Goal: Obtain resource: Download file/media

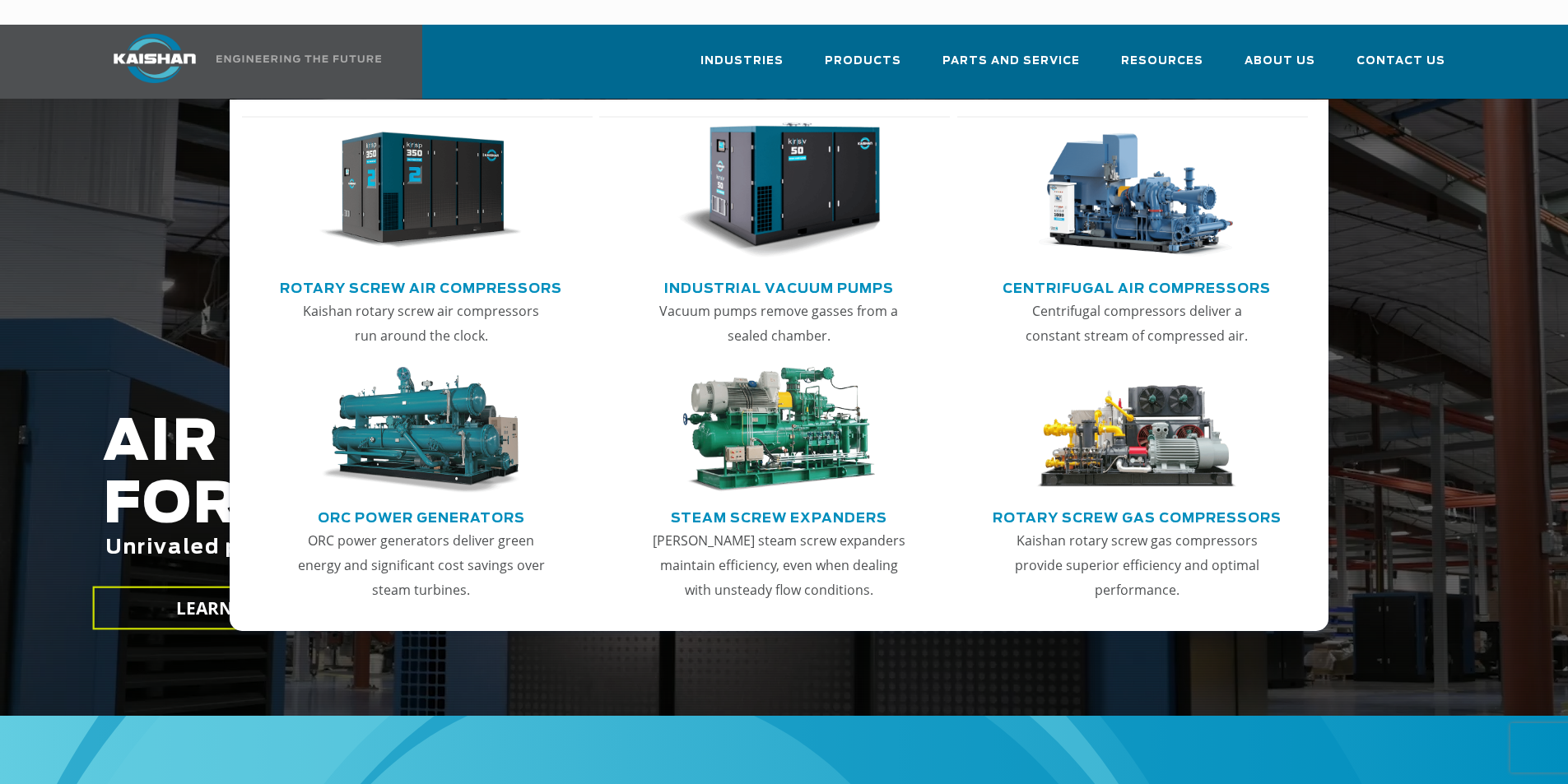
click at [1144, 274] on link "Centrifugal Air Compressors" at bounding box center [1136, 286] width 268 height 24
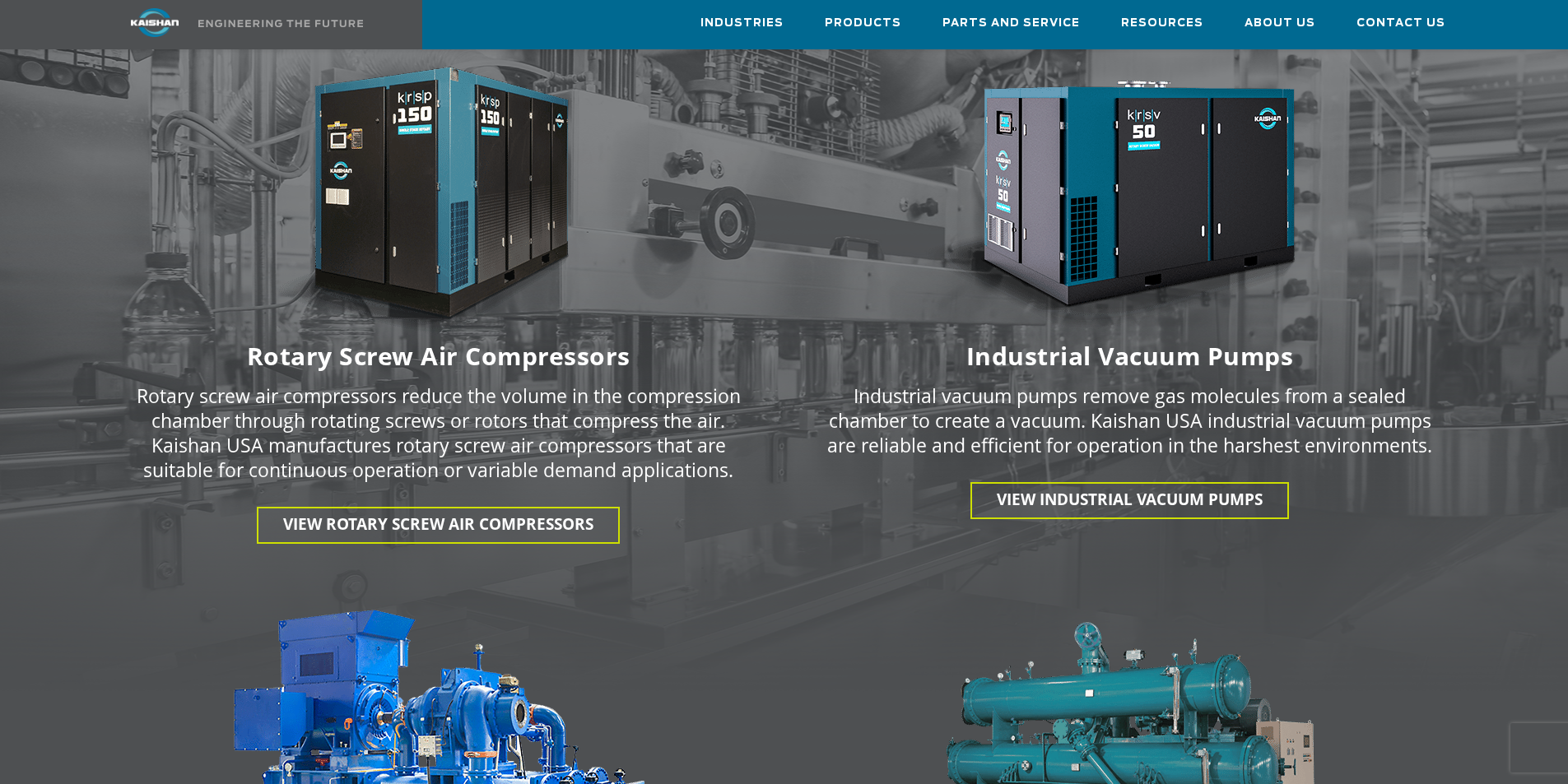
scroll to position [2303, 0]
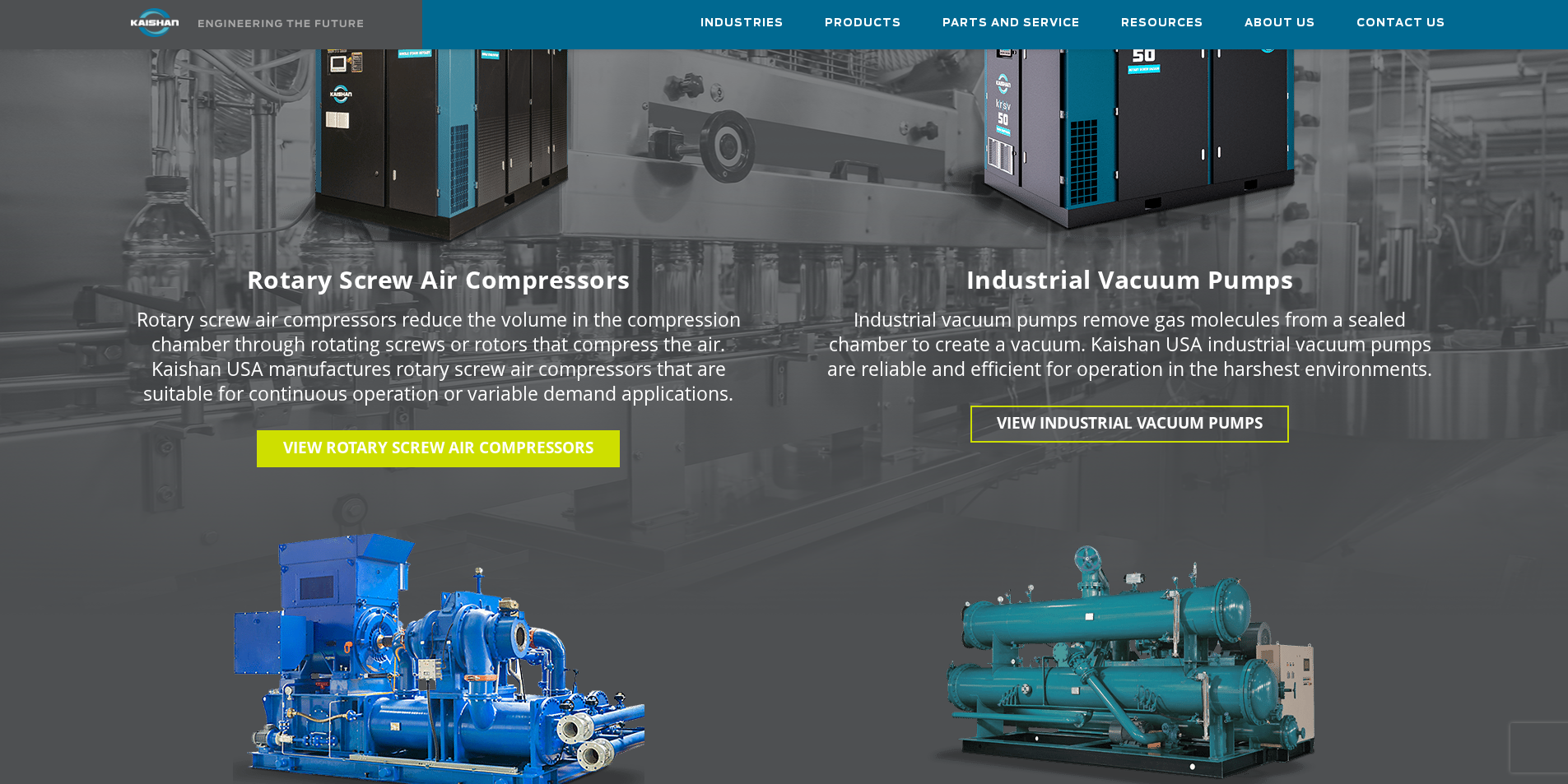
click at [501, 437] on span "View Rotary Screw Air Compressors" at bounding box center [438, 447] width 310 height 21
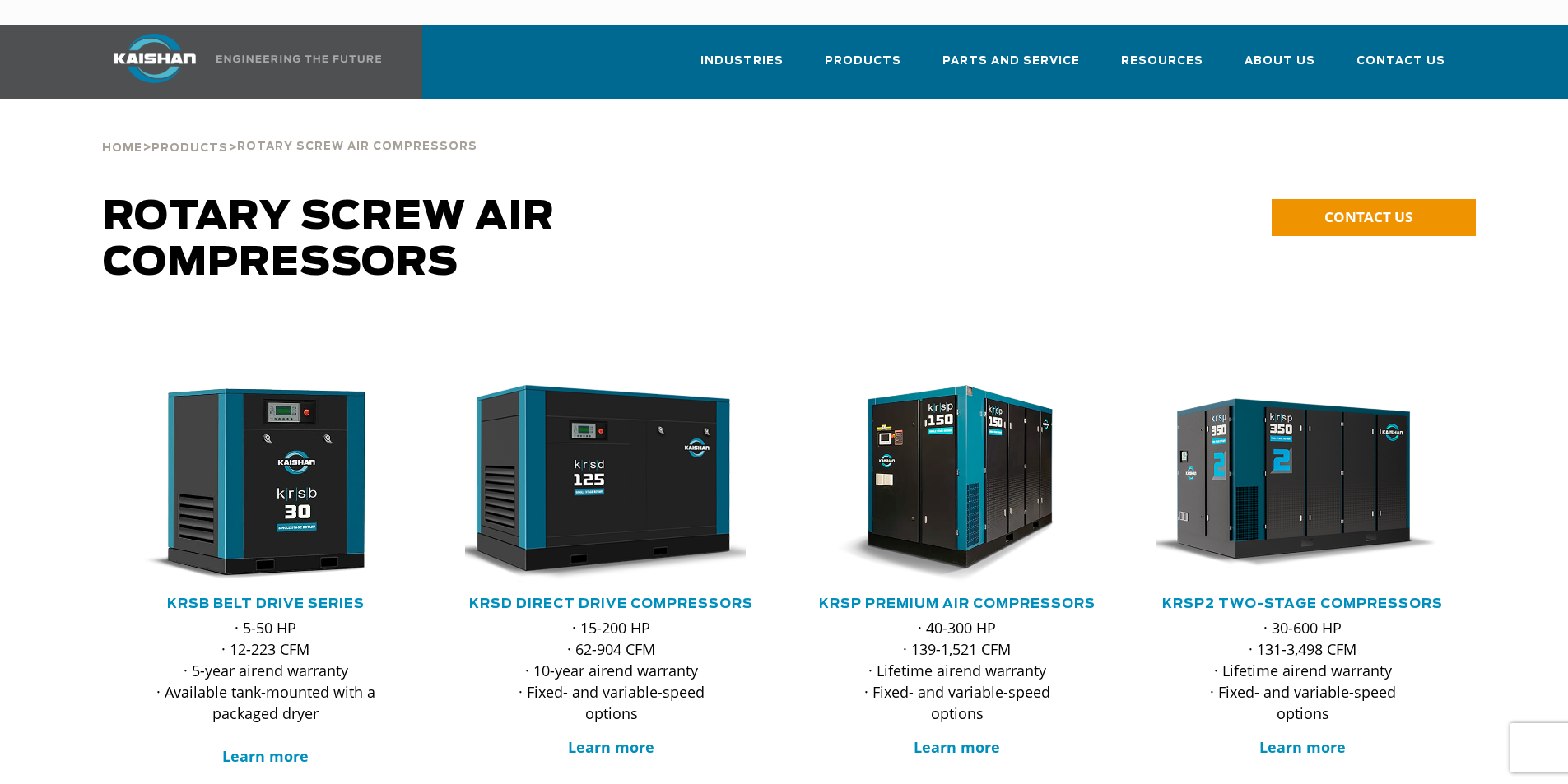
scroll to position [82, 0]
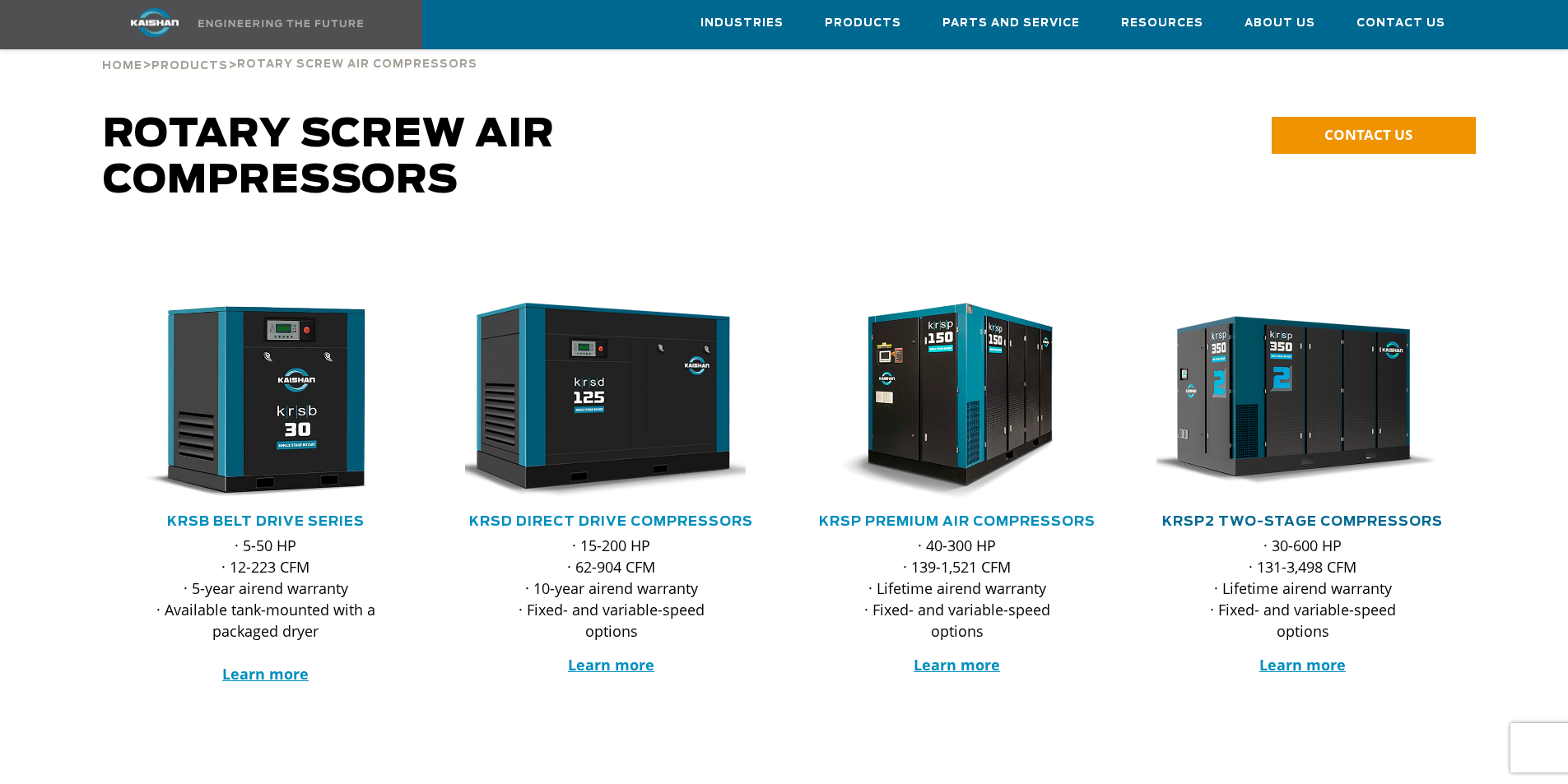
click at [1320, 515] on link "KRSP2 Two-Stage Compressors" at bounding box center [1302, 521] width 280 height 13
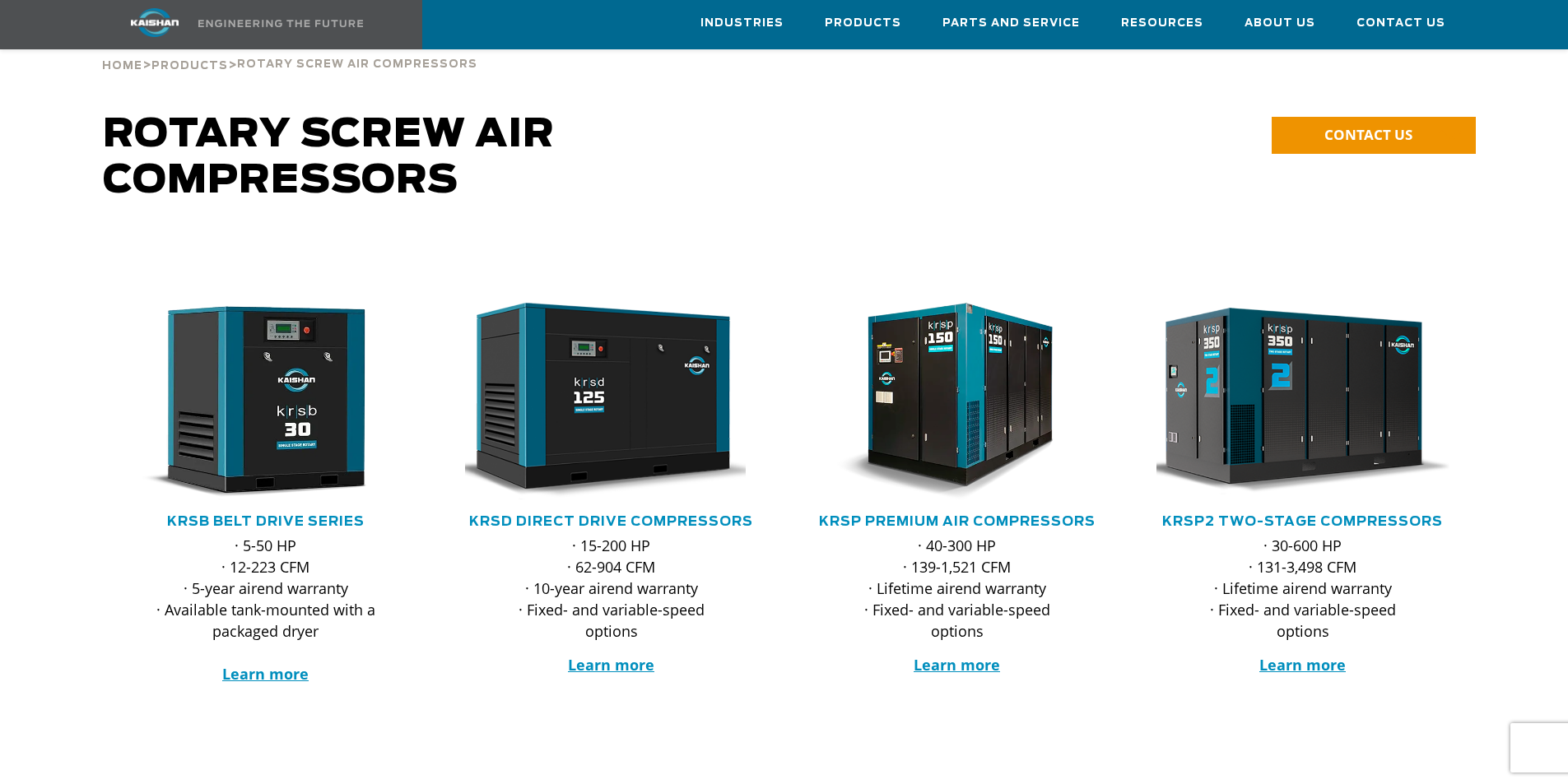
click at [1316, 444] on img at bounding box center [1290, 401] width 322 height 217
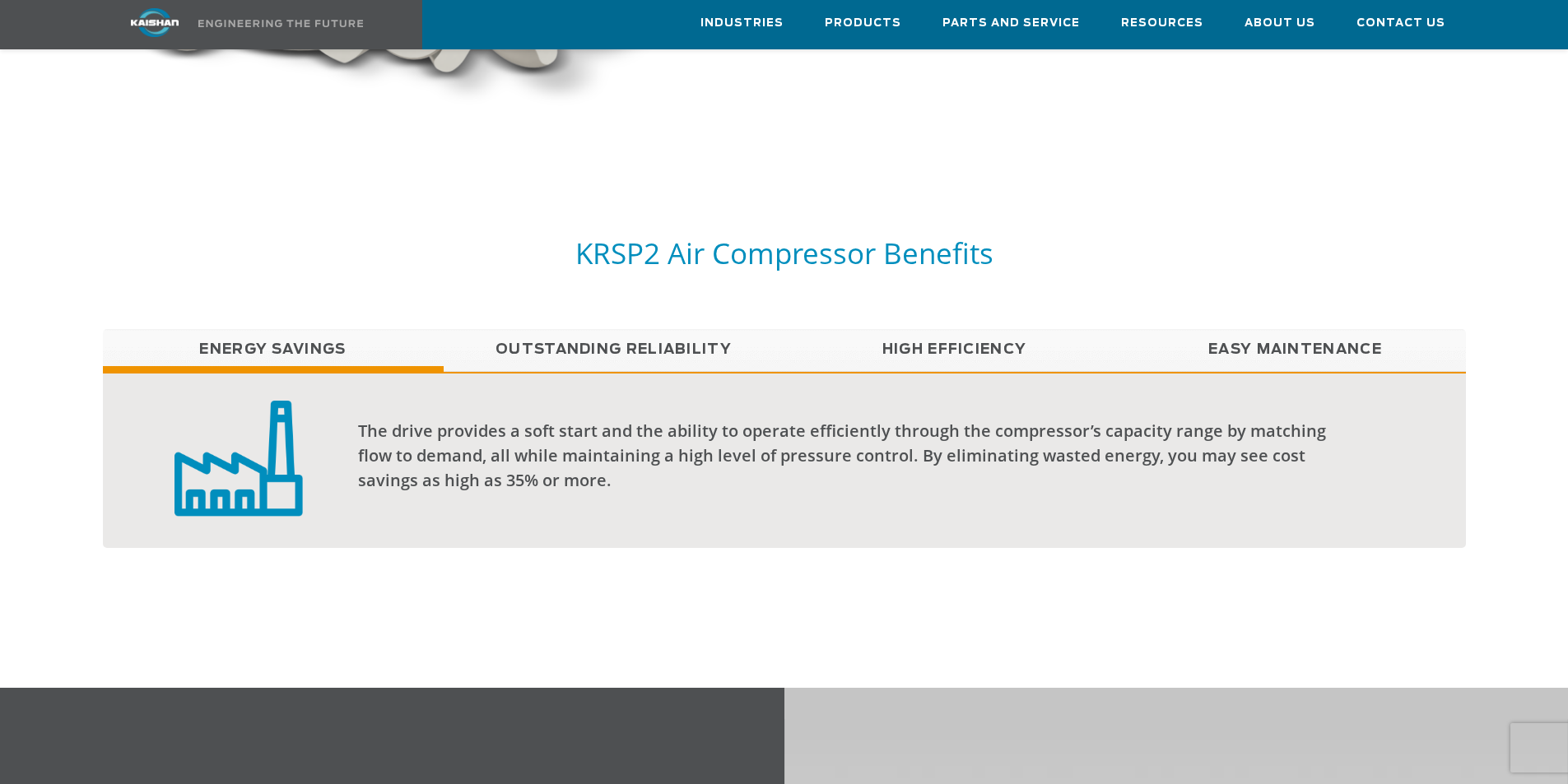
scroll to position [1234, 0]
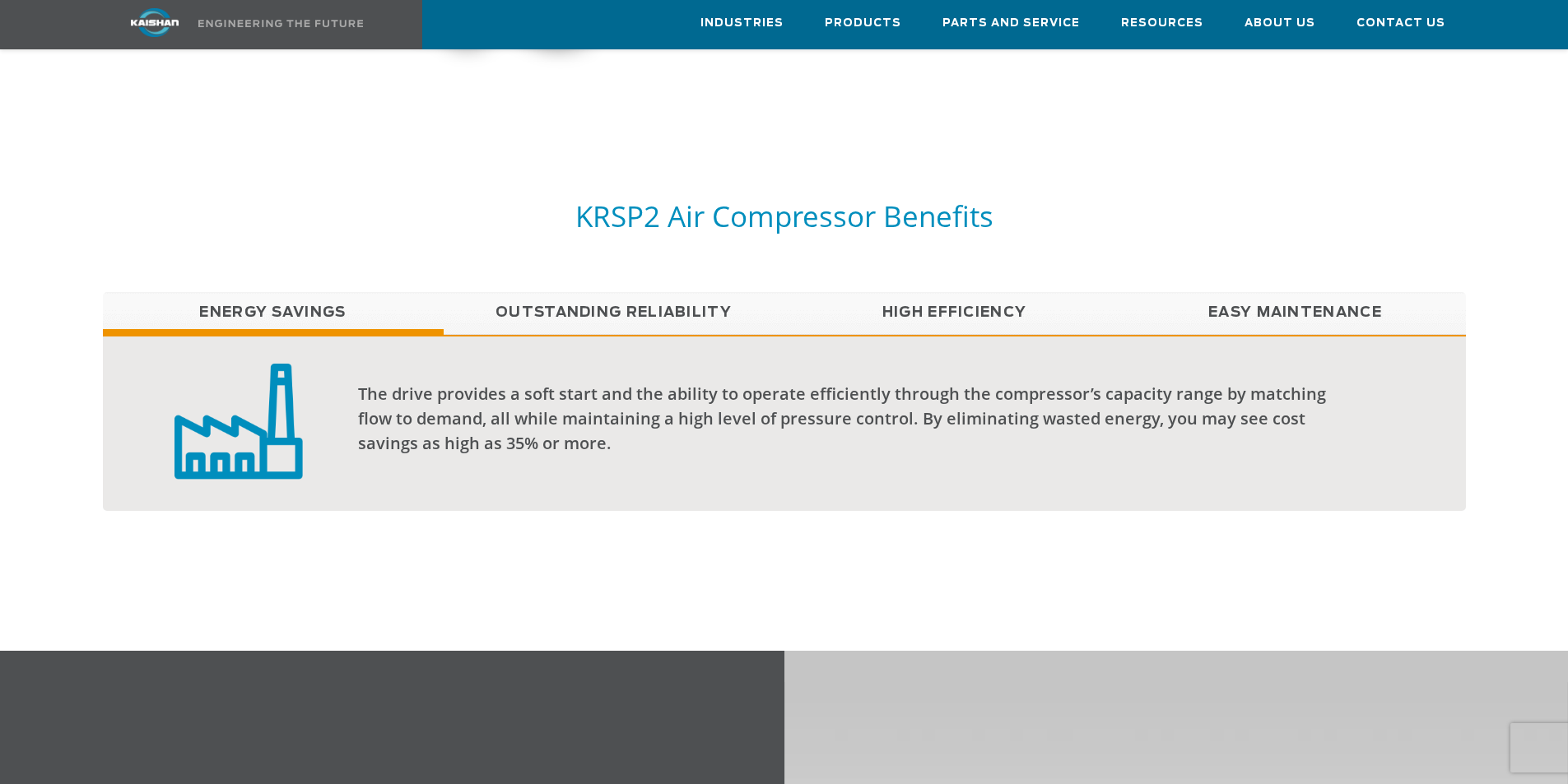
click at [691, 292] on link "Outstanding Reliability" at bounding box center [614, 313] width 341 height 41
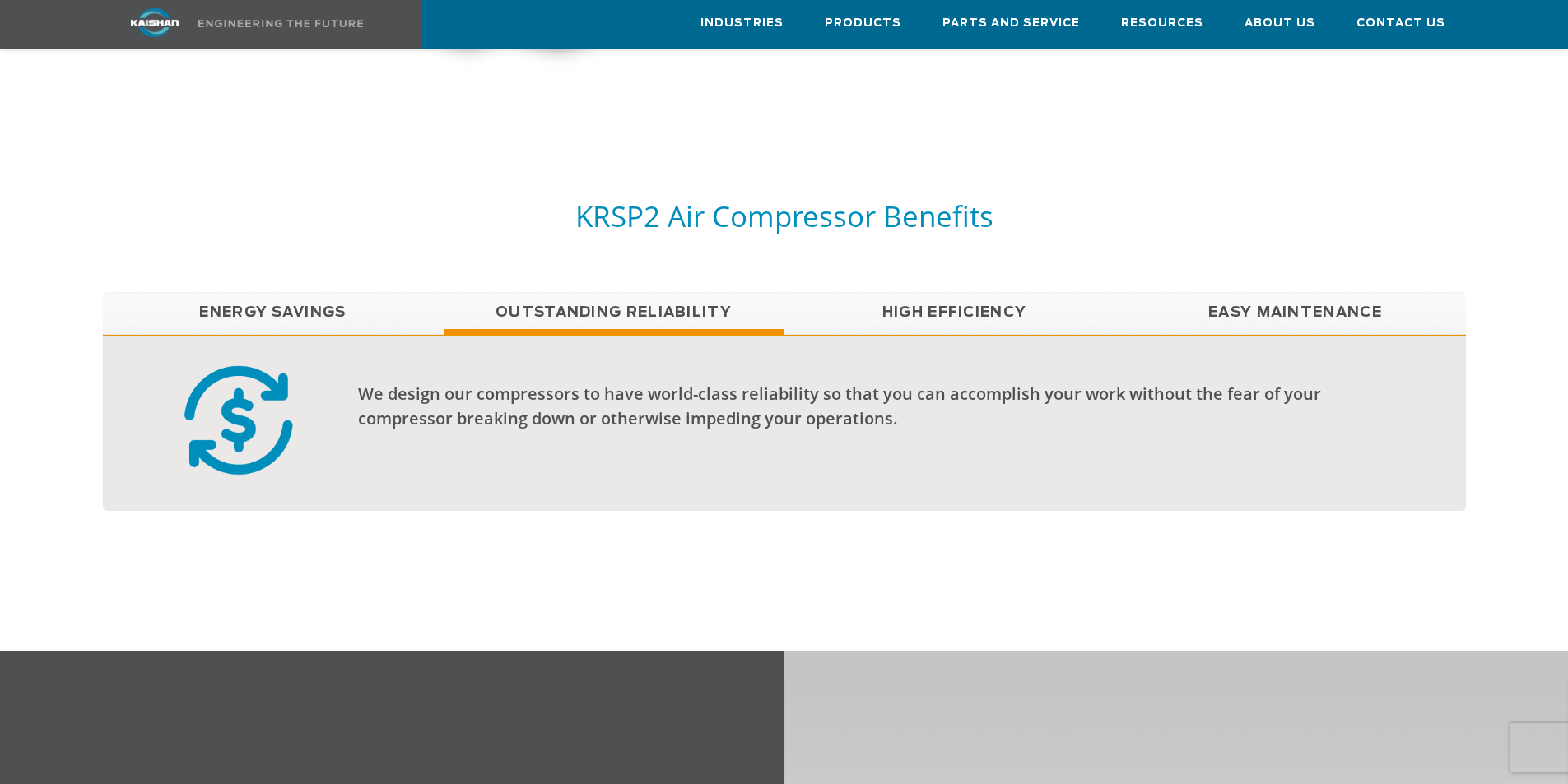
click at [982, 292] on link "High Efficiency" at bounding box center [955, 313] width 341 height 41
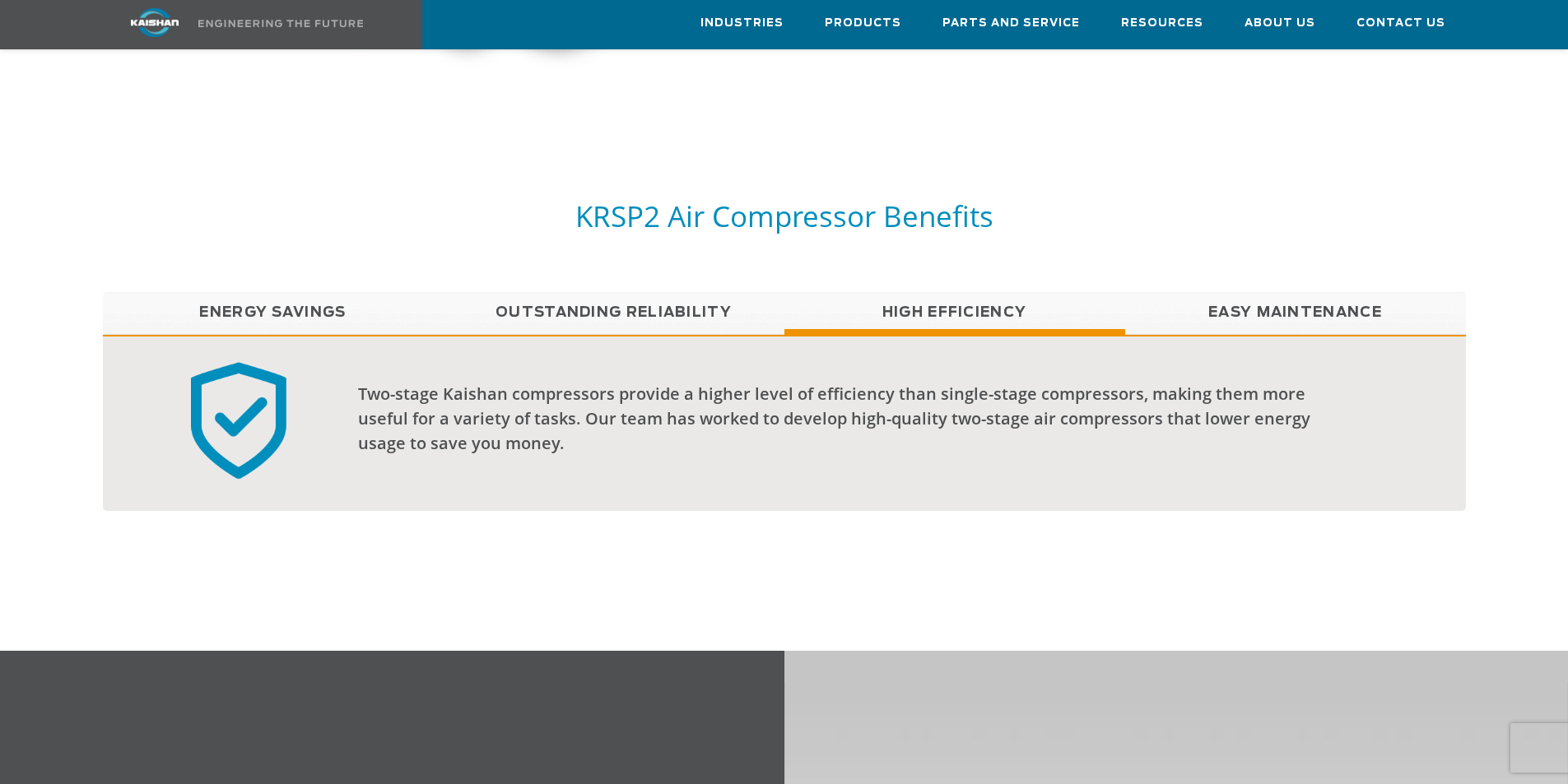
click at [1333, 292] on link "Easy Maintenance" at bounding box center [1295, 313] width 341 height 41
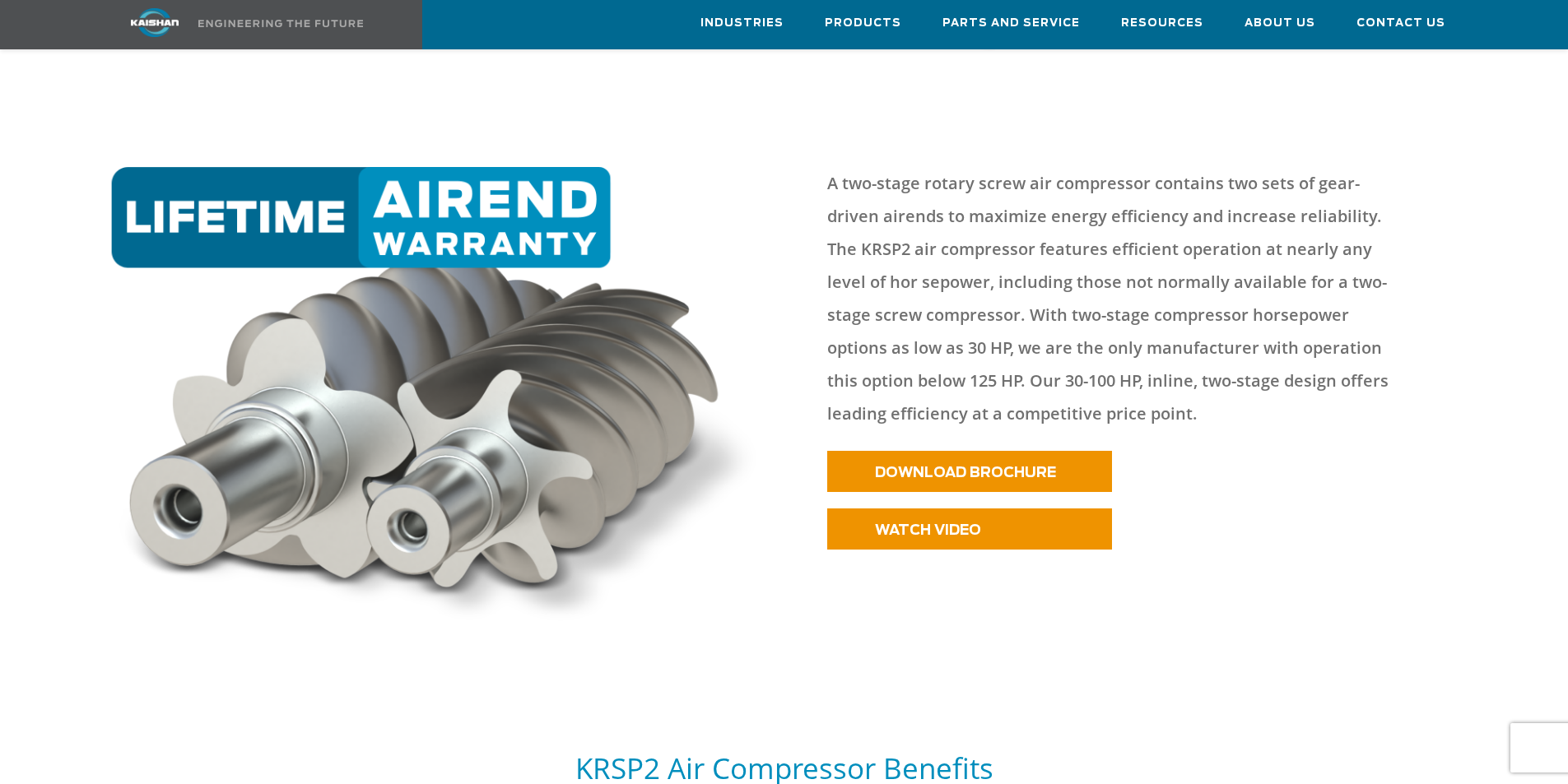
scroll to position [658, 0]
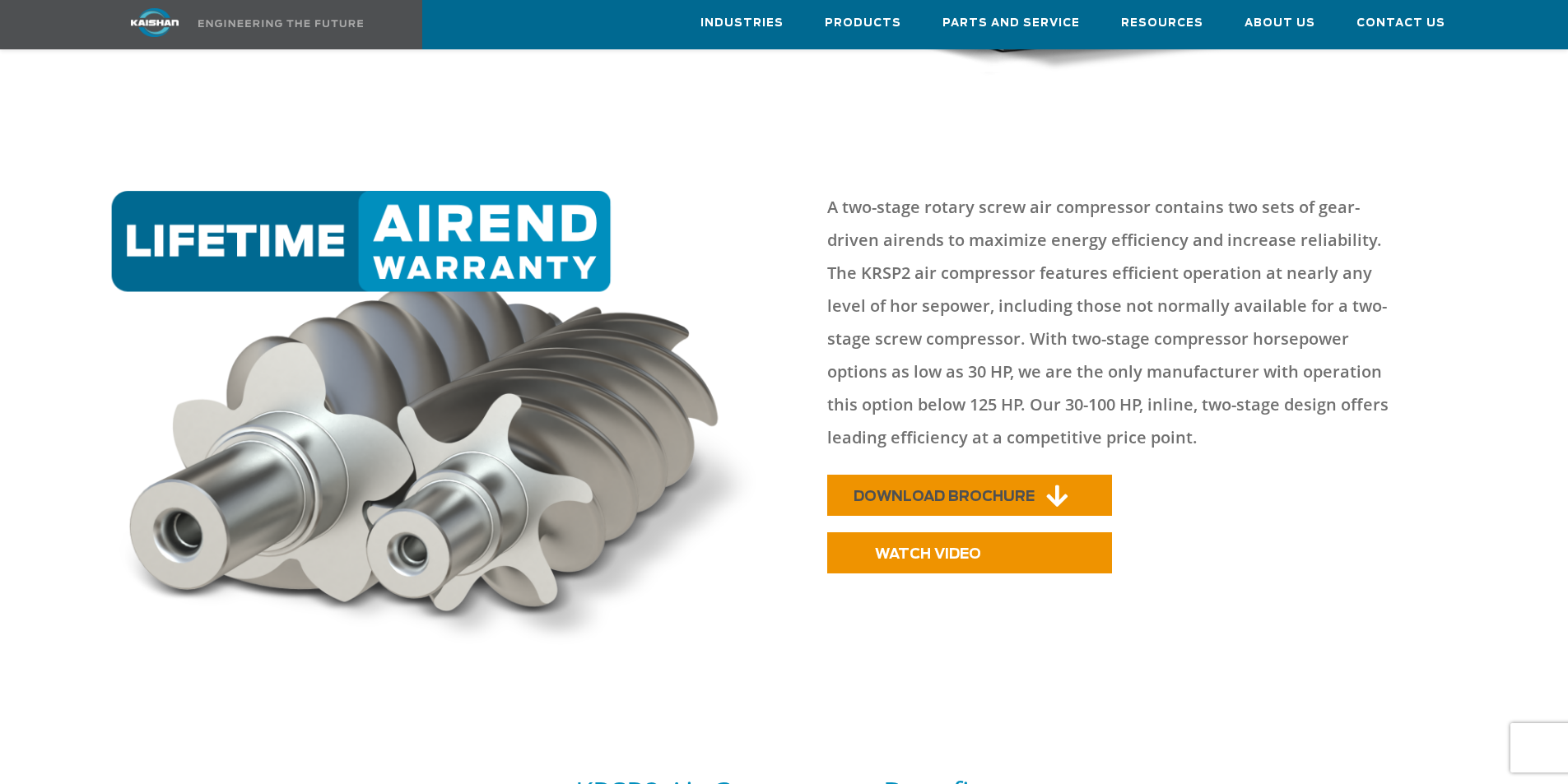
click at [988, 490] on span "DOWNLOAD BROCHURE" at bounding box center [943, 497] width 181 height 14
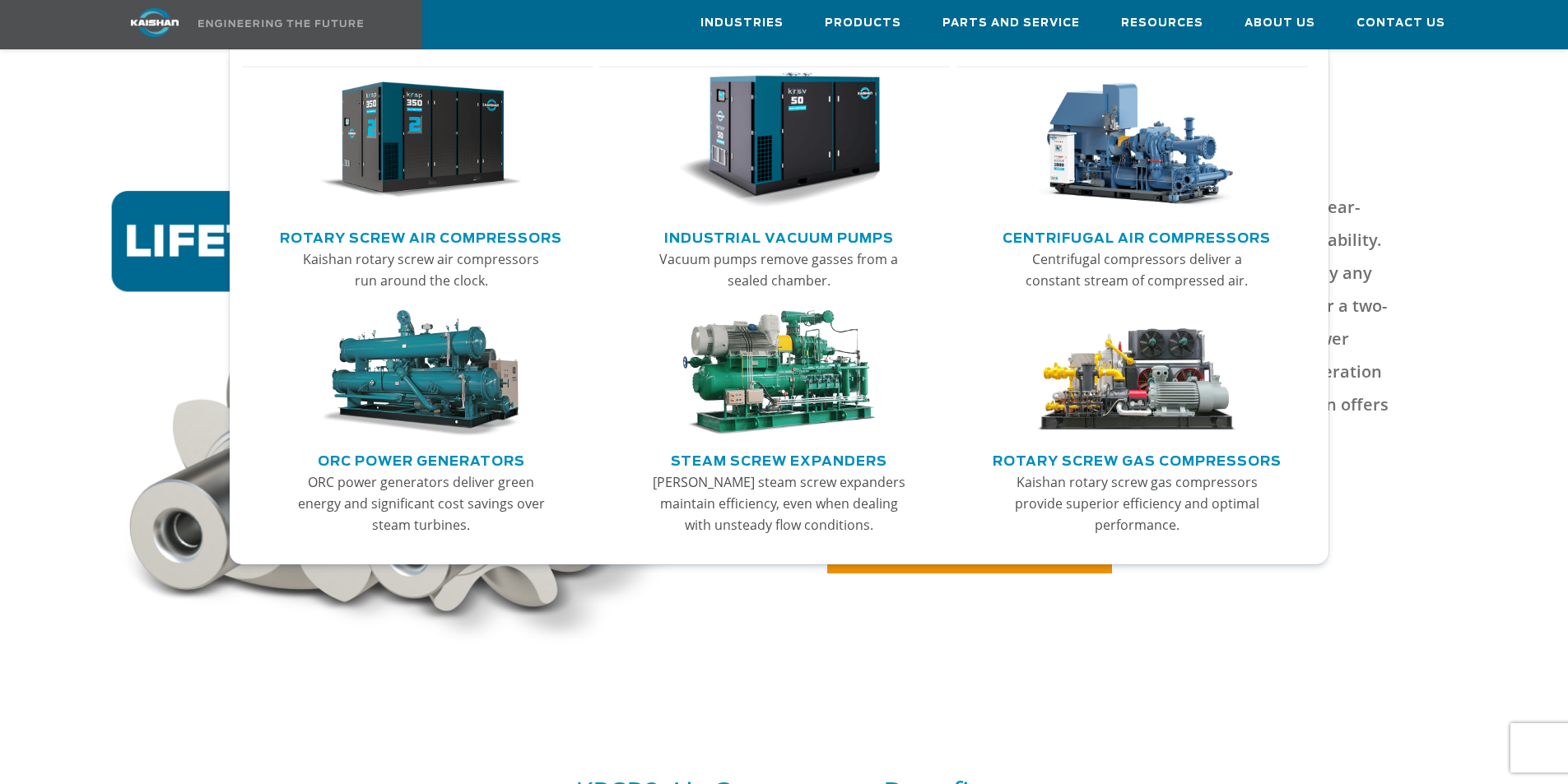
click at [466, 241] on link "Rotary Screw Air Compressors" at bounding box center [420, 236] width 282 height 24
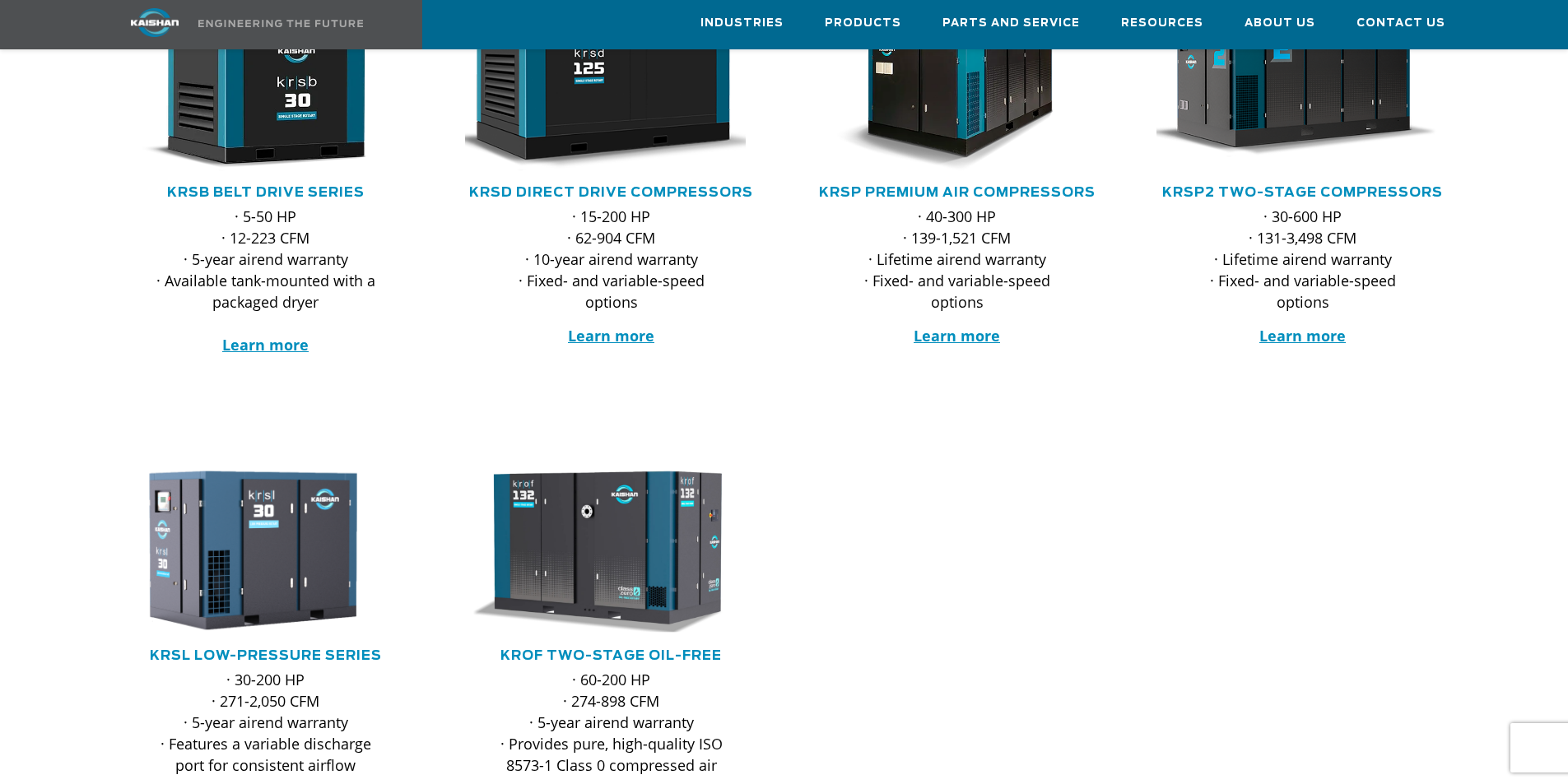
scroll to position [247, 0]
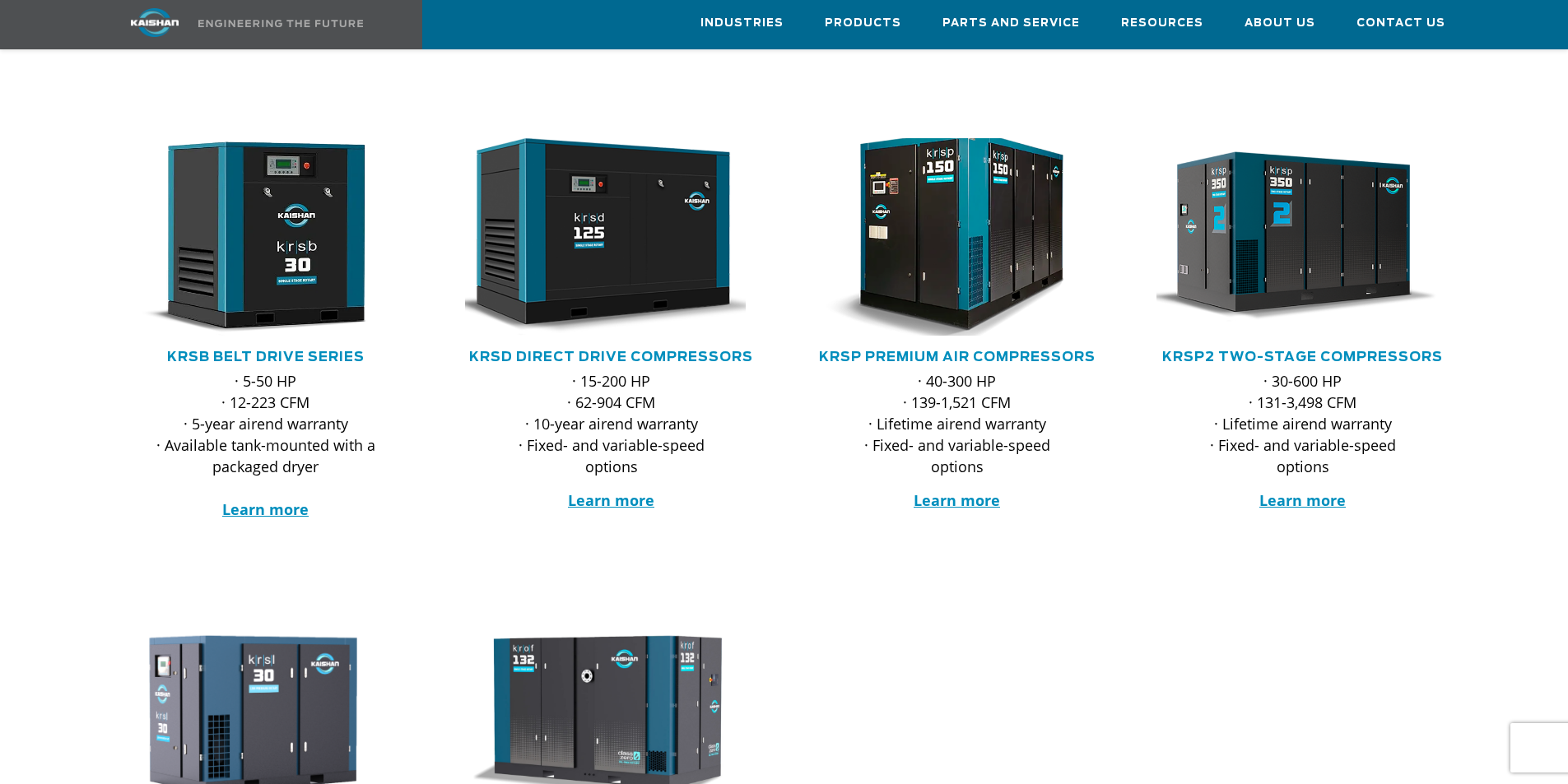
click at [937, 247] on img at bounding box center [944, 237] width 322 height 217
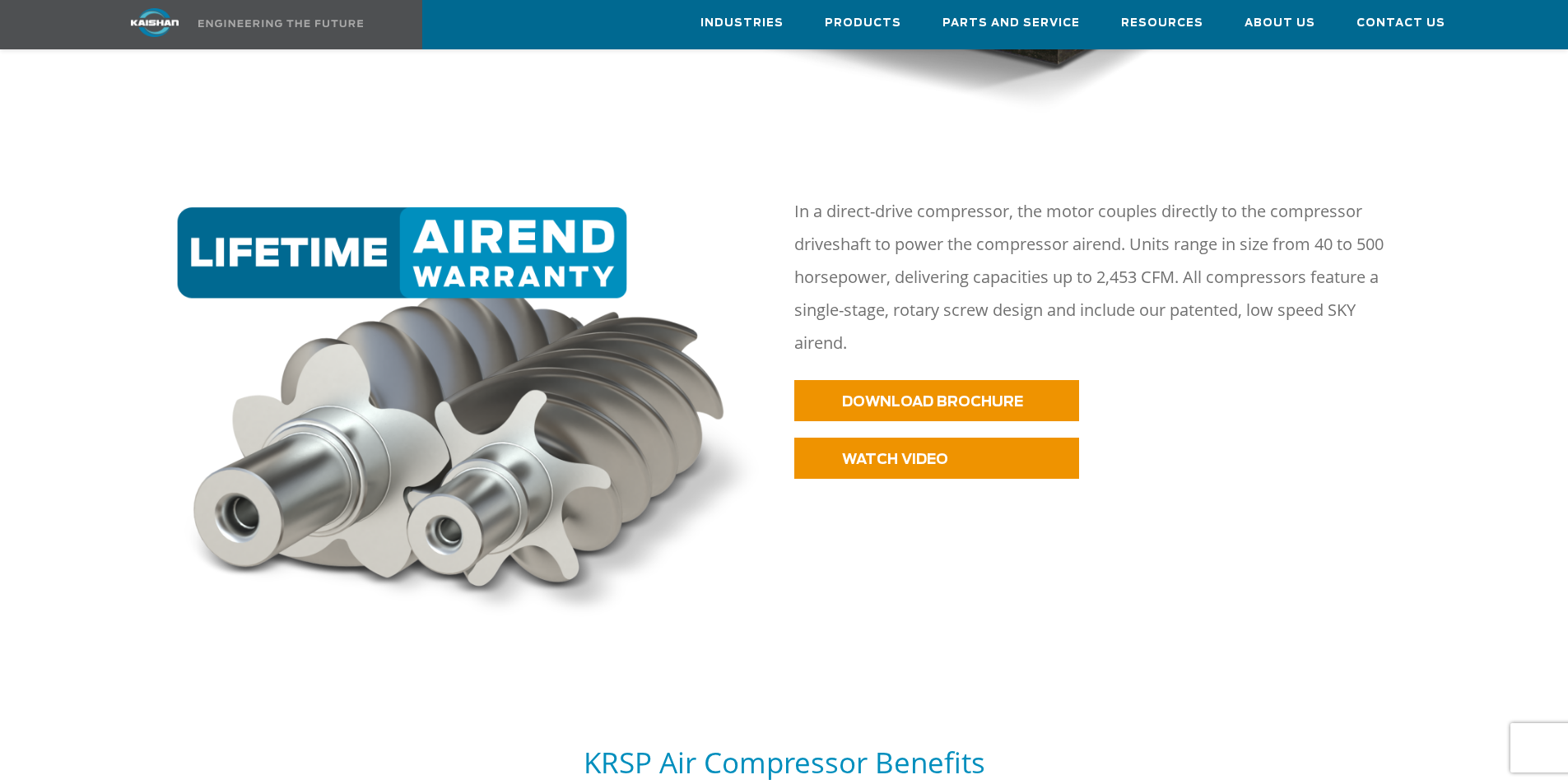
scroll to position [740, 0]
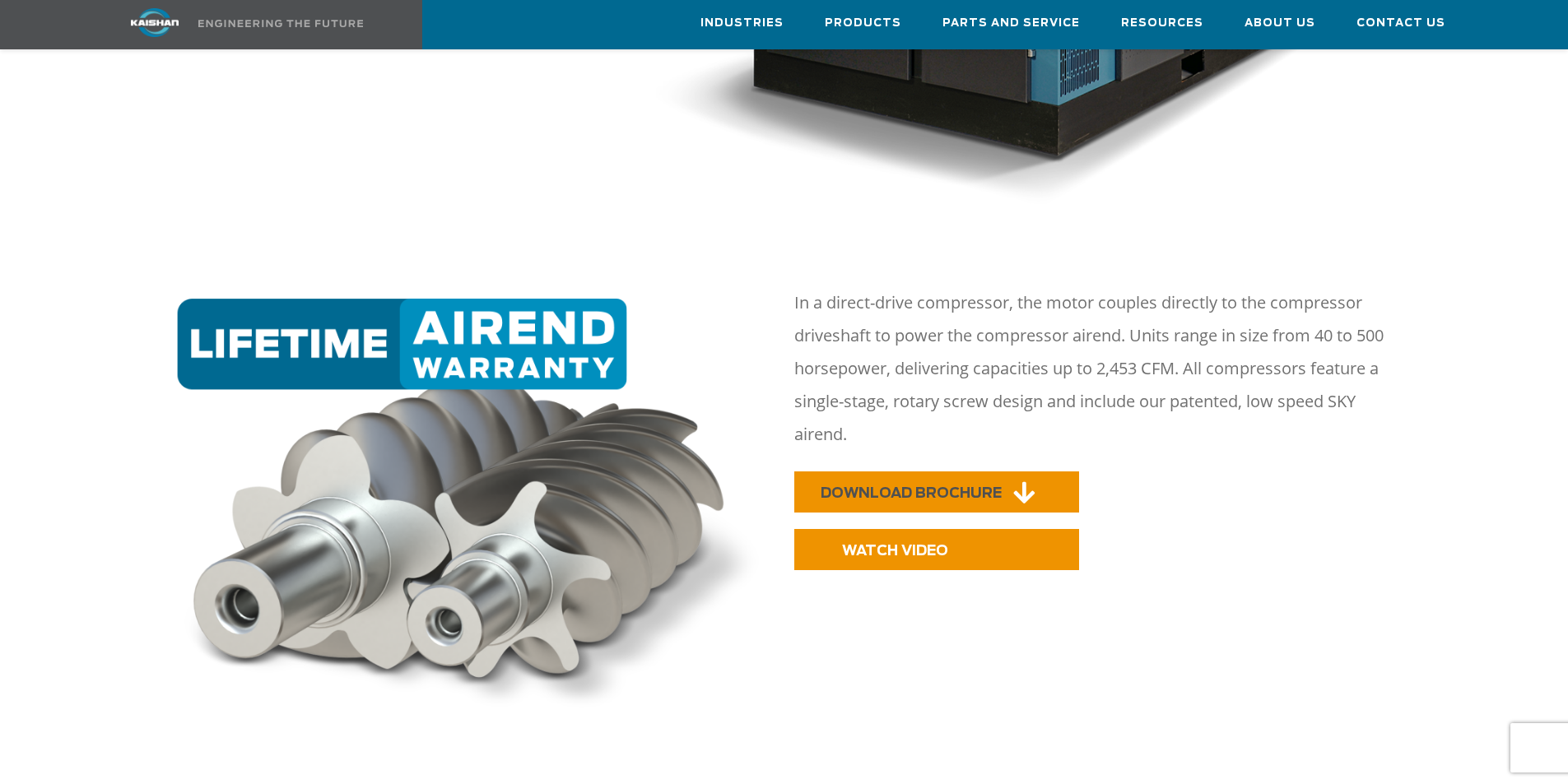
click at [884, 486] on span "DOWNLOAD BROCHURE" at bounding box center [910, 493] width 181 height 14
